Goal: Task Accomplishment & Management: Complete application form

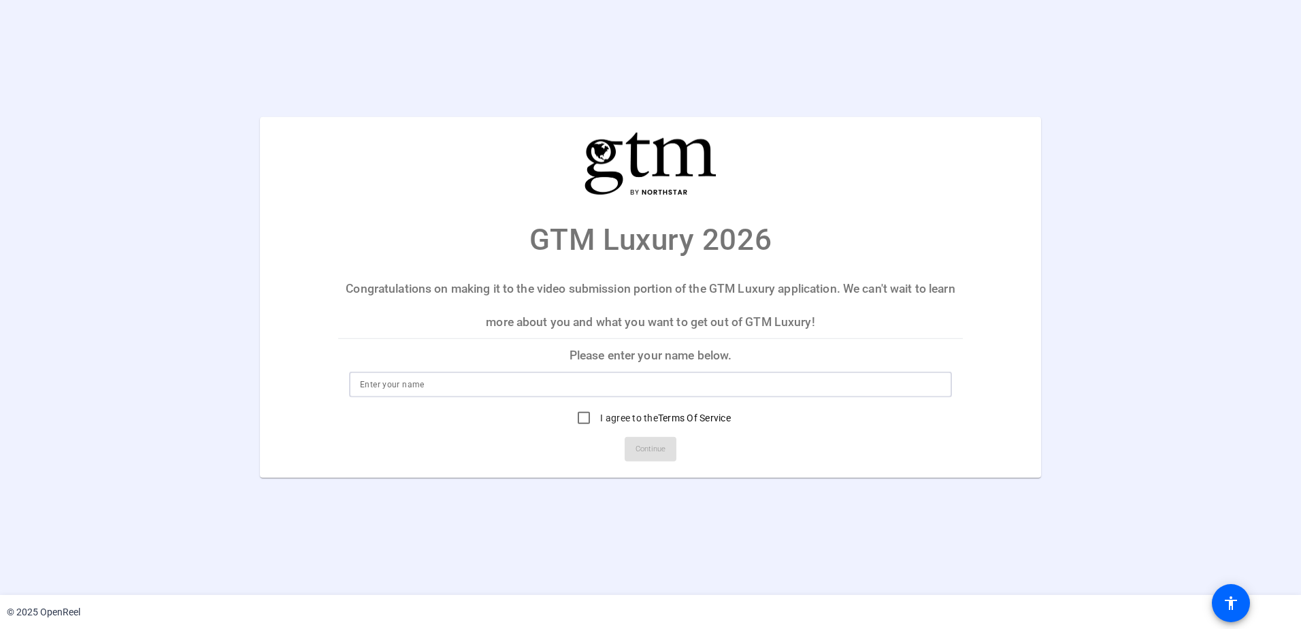
click at [492, 385] on input at bounding box center [650, 384] width 581 height 16
type input "[PERSON_NAME]"
click at [579, 414] on input "I agree to the Terms Of Service" at bounding box center [583, 417] width 27 height 27
checkbox input "true"
click at [643, 451] on span "Continue" at bounding box center [651, 449] width 30 height 20
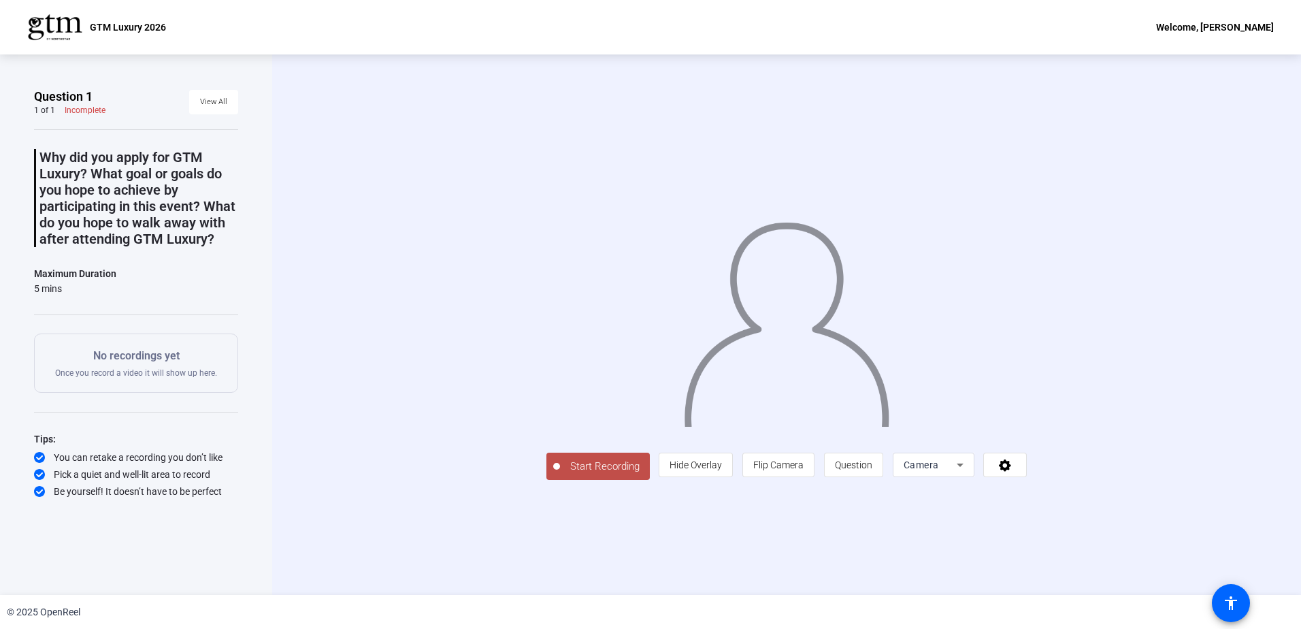
click at [608, 462] on span "Start Recording" at bounding box center [605, 467] width 90 height 16
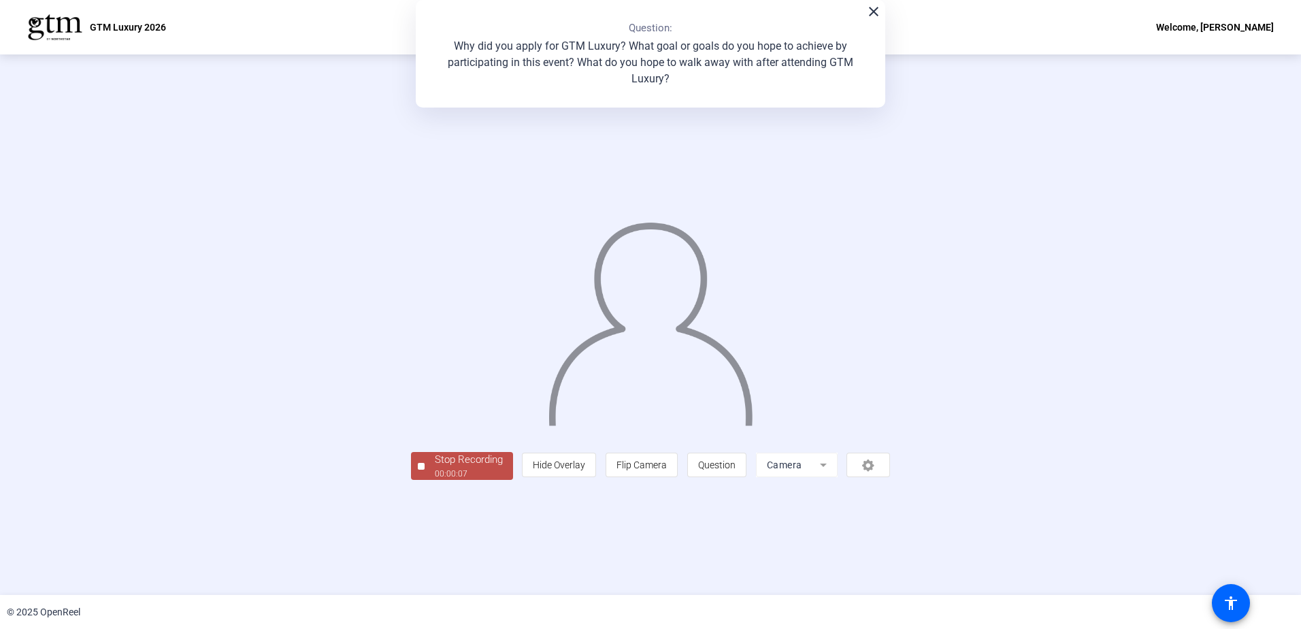
click at [449, 465] on div "Stop Recording" at bounding box center [469, 460] width 68 height 16
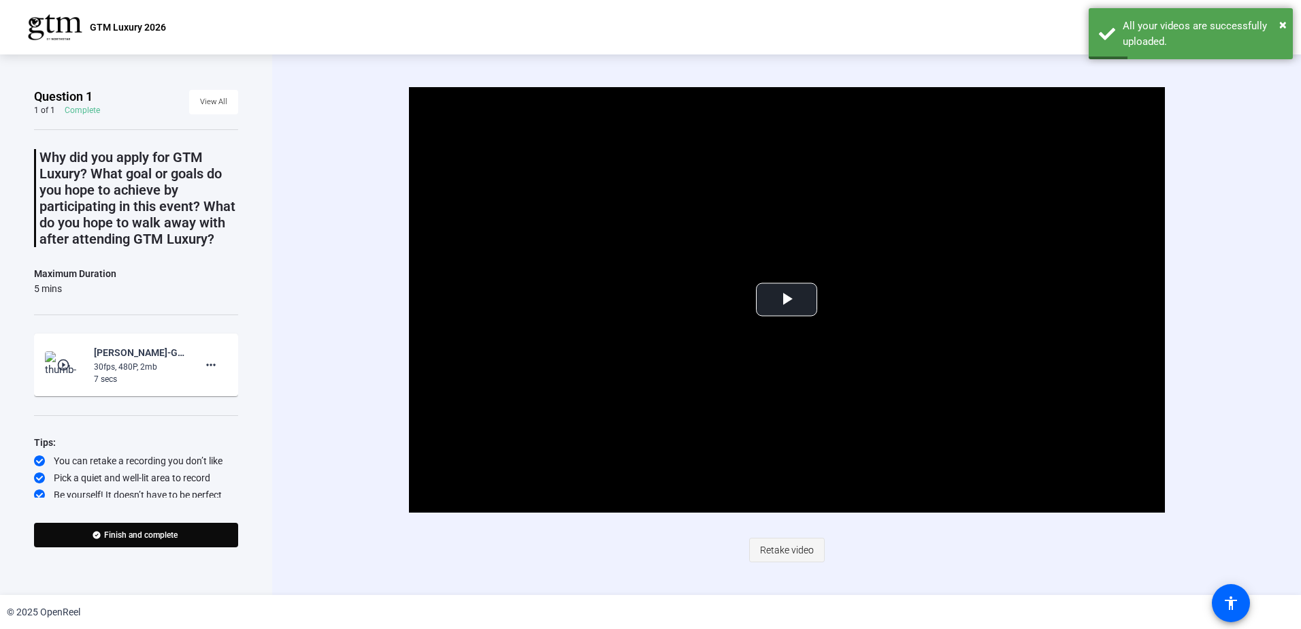
click at [785, 542] on span "Retake video" at bounding box center [787, 550] width 54 height 26
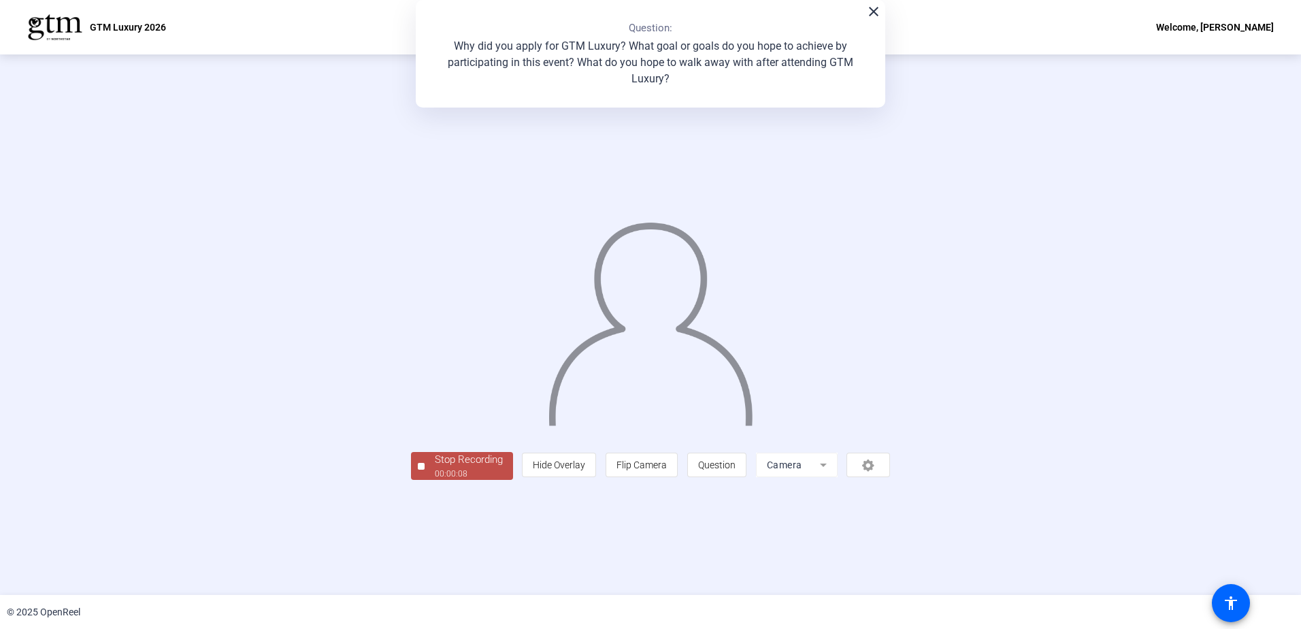
click at [435, 468] on div "Stop Recording" at bounding box center [469, 460] width 68 height 16
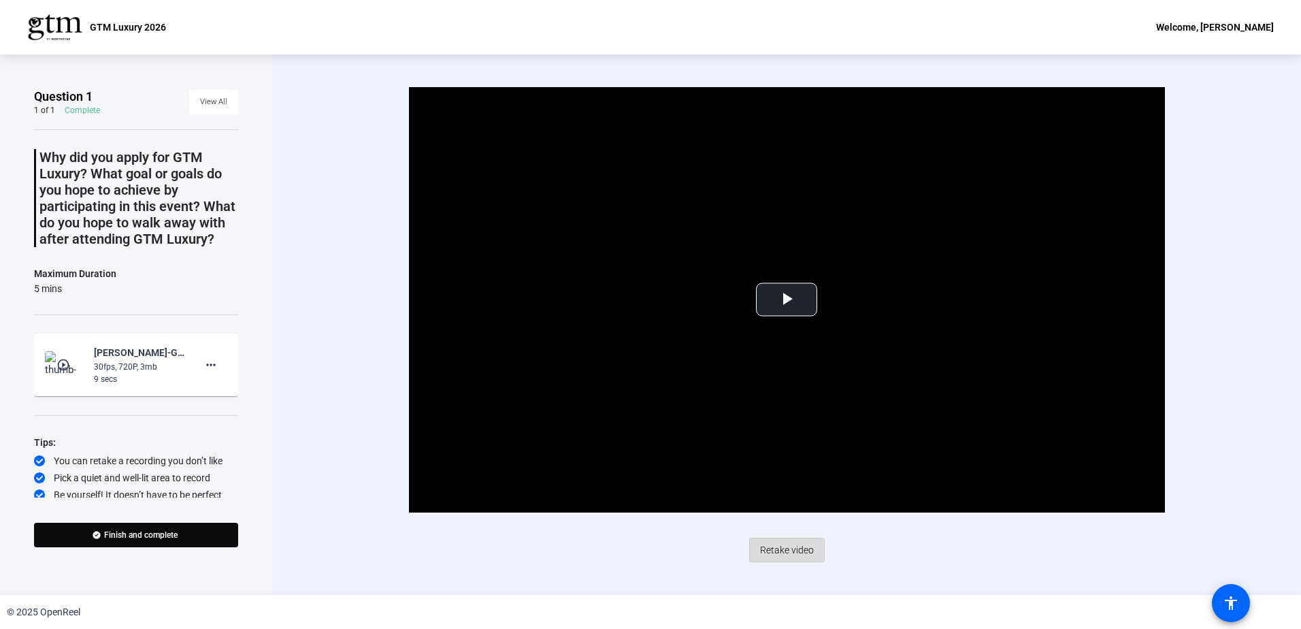
click at [778, 552] on span "Retake video" at bounding box center [787, 550] width 54 height 26
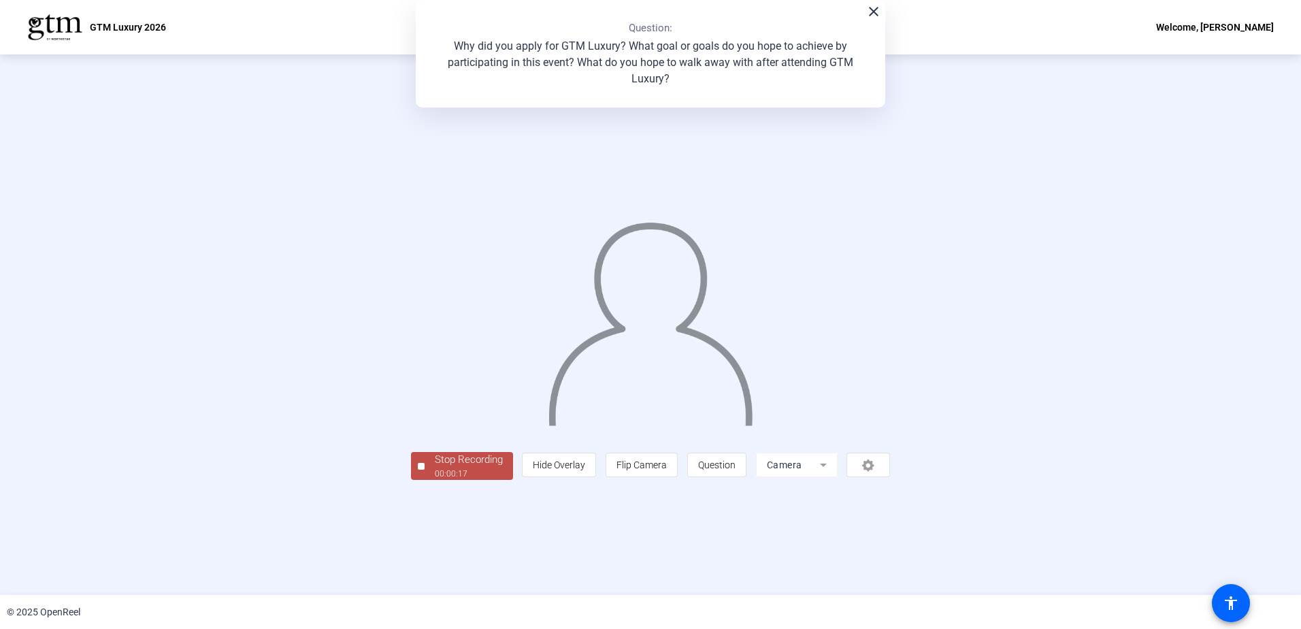
click at [411, 480] on button "Stop Recording 00:00:17" at bounding box center [462, 466] width 102 height 28
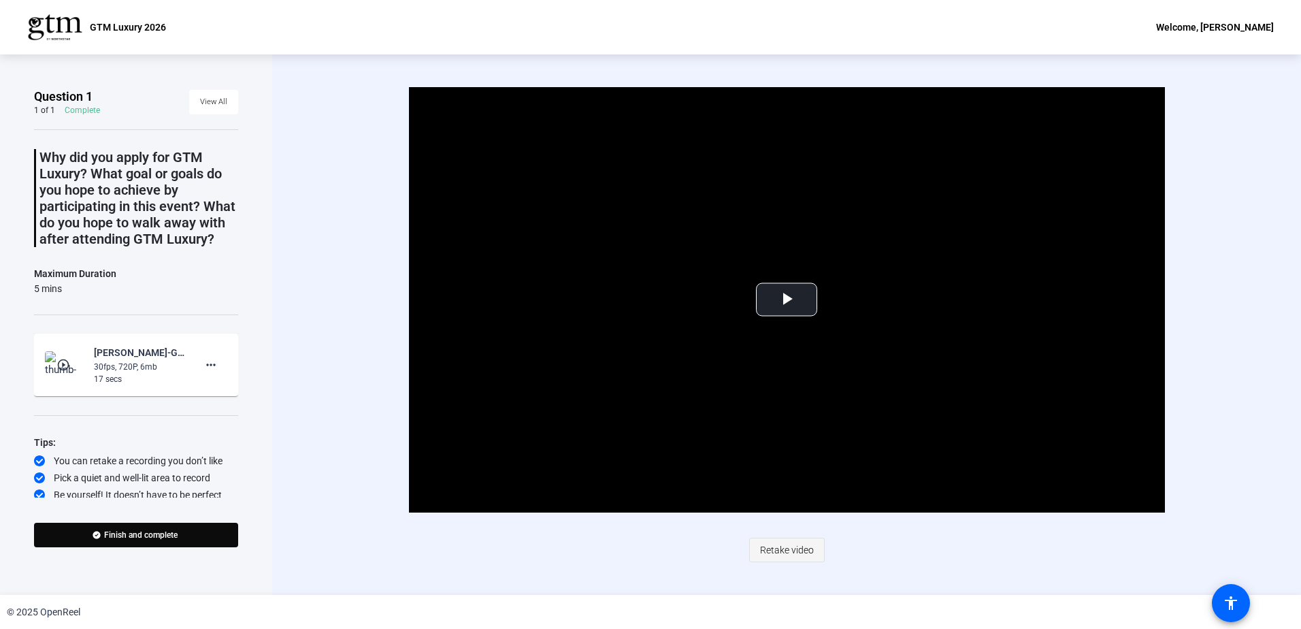
click at [785, 555] on span "Retake video" at bounding box center [787, 550] width 54 height 26
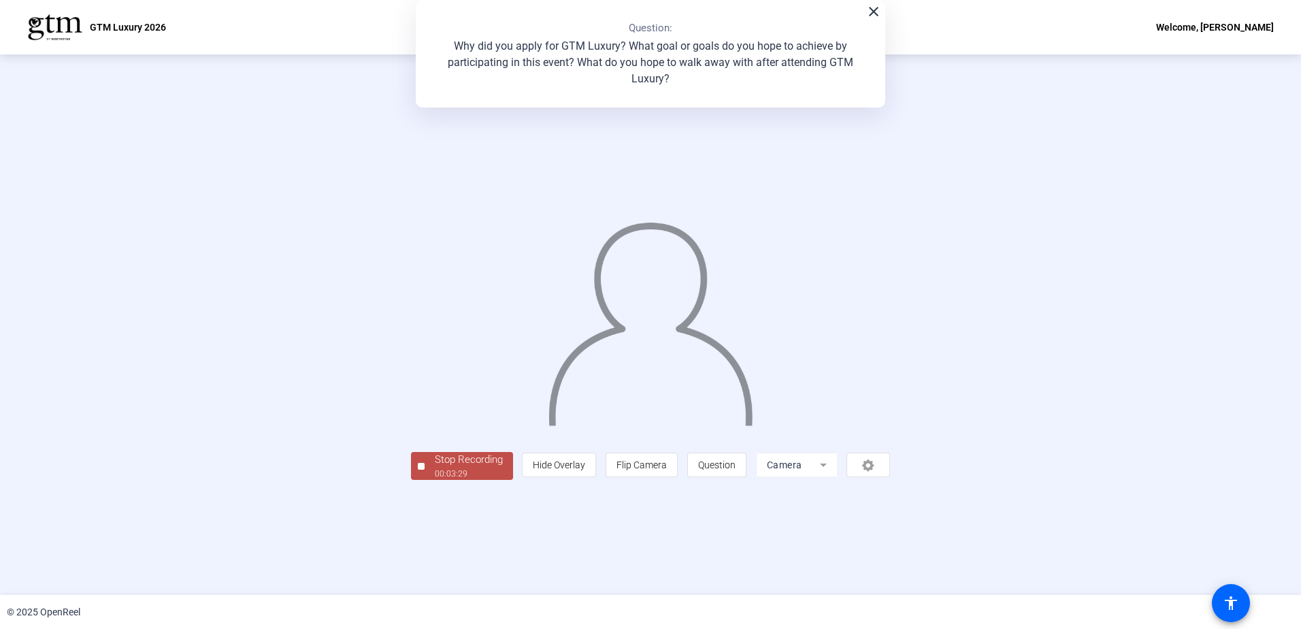
click at [411, 480] on button "Stop Recording 00:03:29" at bounding box center [462, 466] width 102 height 28
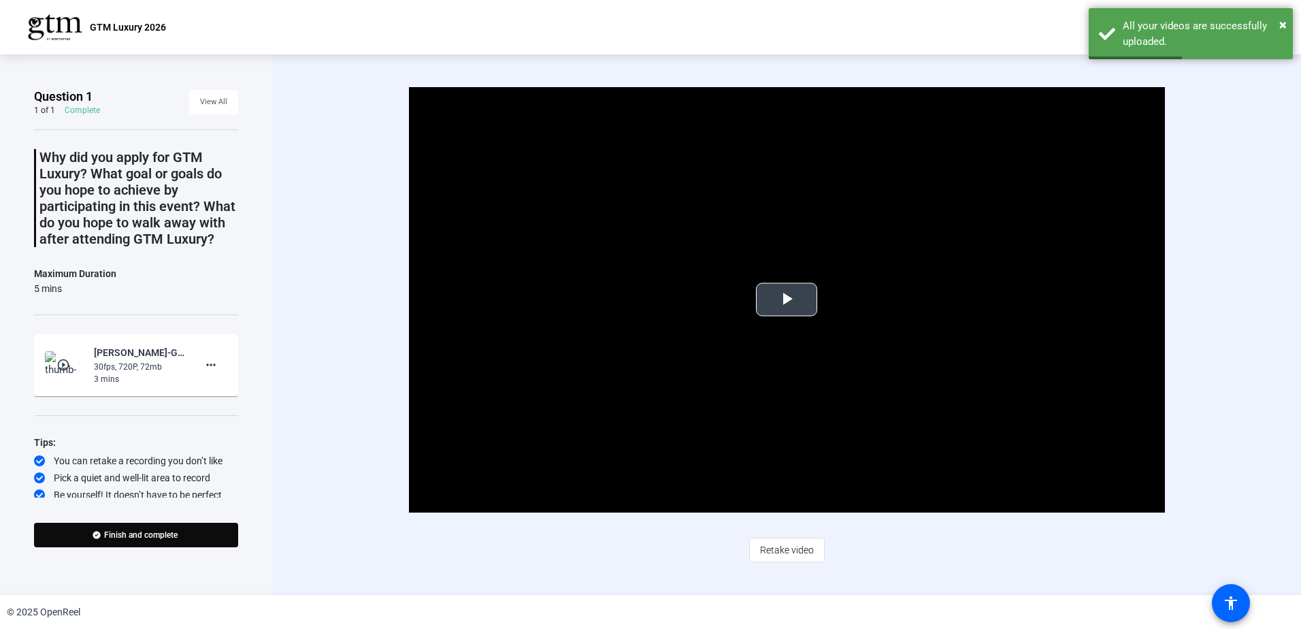
click at [787, 299] on span "Video Player" at bounding box center [787, 299] width 0 height 0
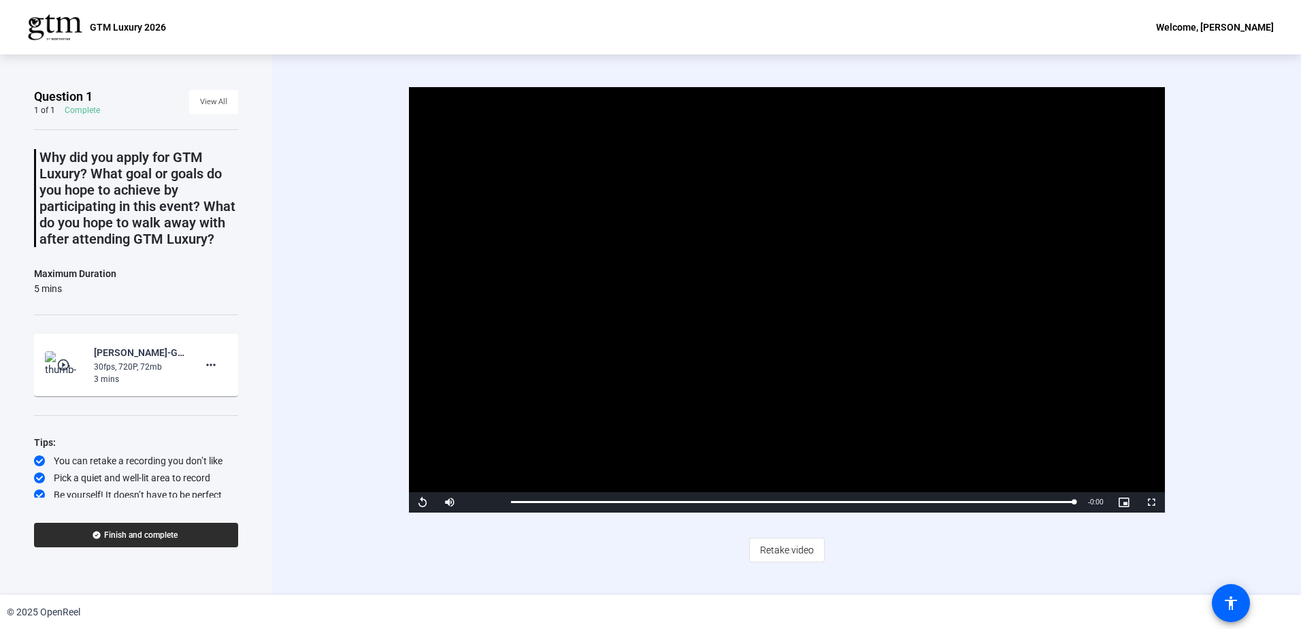
click at [141, 540] on span at bounding box center [136, 535] width 204 height 33
